Goal: Task Accomplishment & Management: Use online tool/utility

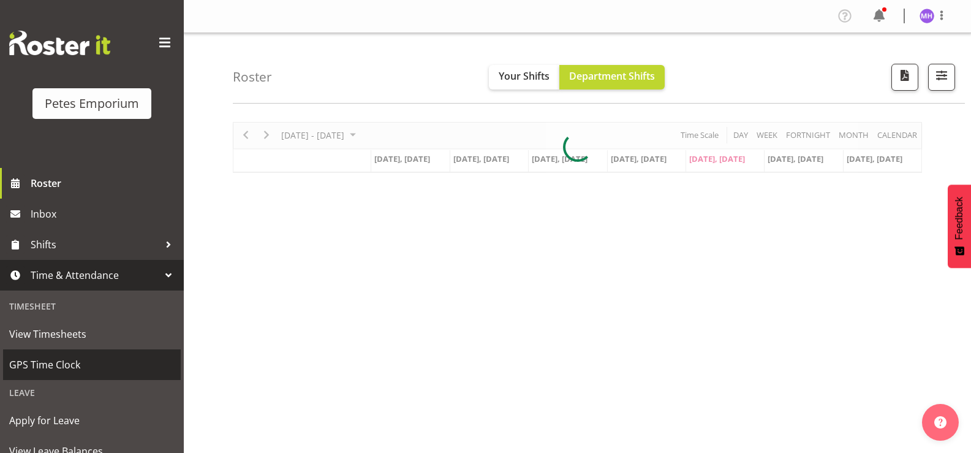
drag, startPoint x: 61, startPoint y: 374, endPoint x: 115, endPoint y: 366, distance: 54.5
click at [61, 372] on span "GPS Time Clock" at bounding box center [91, 364] width 165 height 18
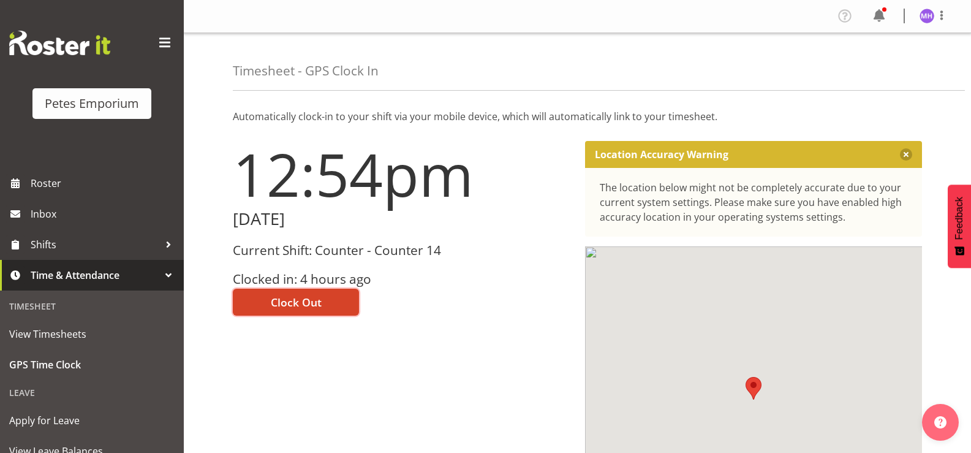
click at [284, 301] on span "Clock Out" at bounding box center [296, 302] width 51 height 16
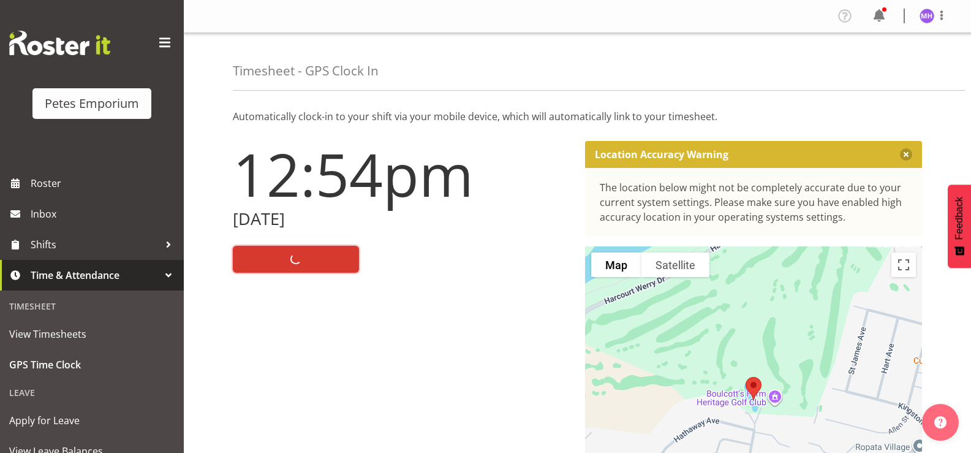
click at [931, 18] on img at bounding box center [926, 16] width 15 height 15
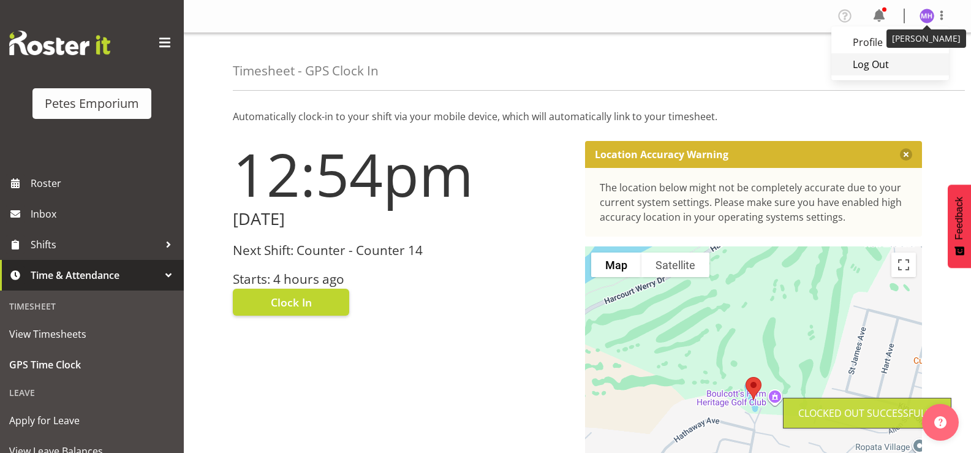
click at [894, 66] on link "Log Out" at bounding box center [890, 64] width 118 height 22
